Goal: Check status: Check status

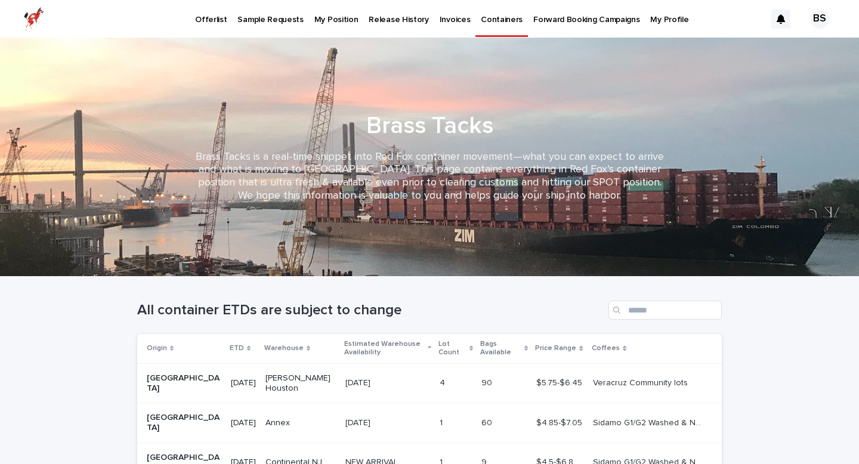
click at [339, 20] on p "My Position" at bounding box center [336, 12] width 44 height 25
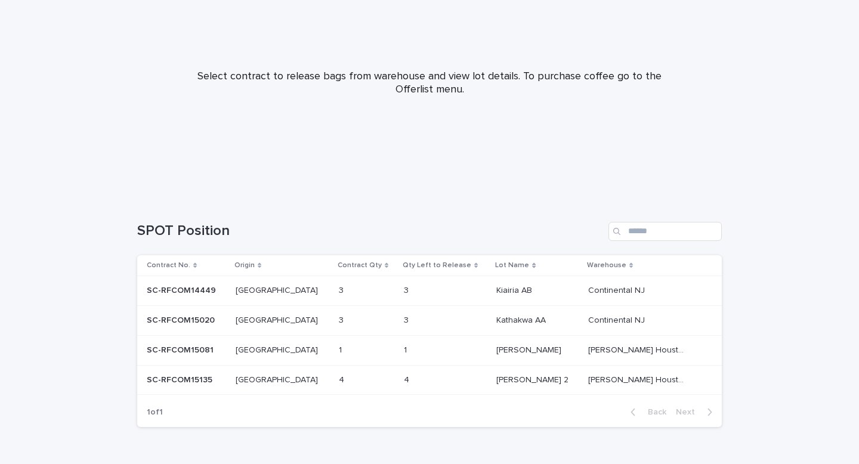
scroll to position [109, 0]
click at [352, 317] on p at bounding box center [364, 319] width 50 height 10
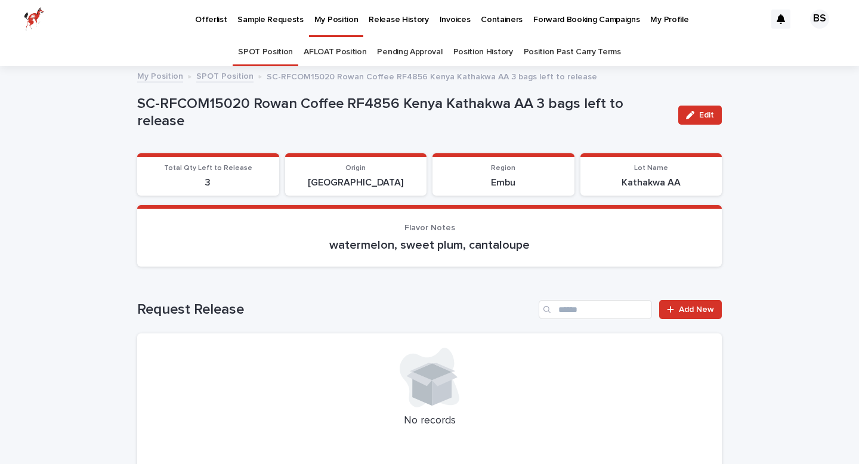
click at [319, 20] on p "My Position" at bounding box center [336, 12] width 44 height 25
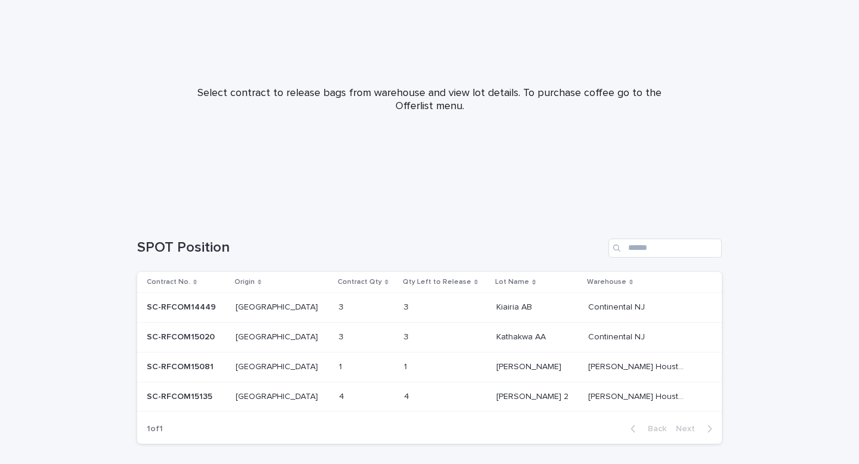
scroll to position [140, 0]
